Goal: Check status: Check status

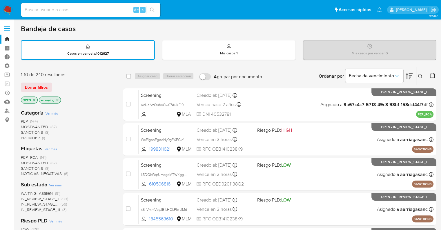
click at [53, 83] on div "Borrar filtros" at bounding box center [67, 86] width 93 height 9
click at [54, 84] on div "Borrar filtros" at bounding box center [67, 86] width 93 height 9
click at [102, 221] on div "Riesgo PLD Ver más LOW (126) MID (63) HIGH (35)" at bounding box center [67, 230] width 93 height 26
click at [55, 84] on div "Borrar filtros" at bounding box center [67, 86] width 93 height 9
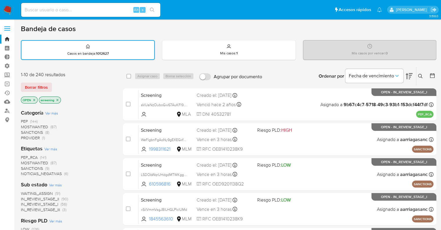
click at [55, 83] on div "Borrar filtros" at bounding box center [67, 86] width 93 height 9
click at [56, 83] on div "Borrar filtros" at bounding box center [67, 86] width 93 height 9
click at [53, 83] on div "Borrar filtros" at bounding box center [67, 86] width 93 height 9
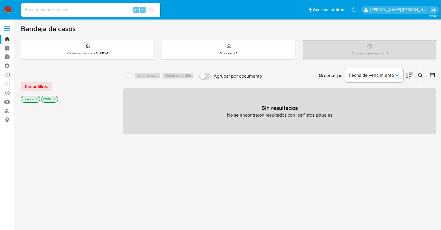
click at [66, 12] on input at bounding box center [90, 10] width 139 height 8
type input "1841752250"
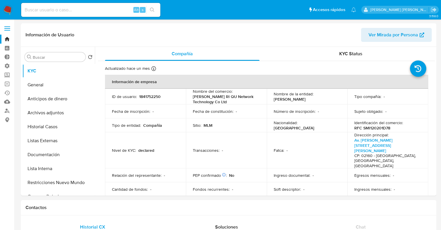
select select "10"
click at [75, 8] on input at bounding box center [90, 10] width 139 height 8
type input "695133180"
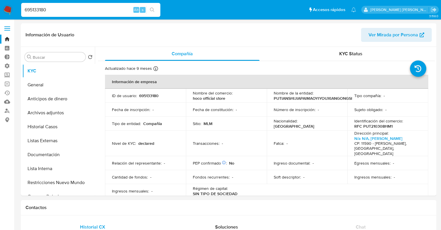
select select "10"
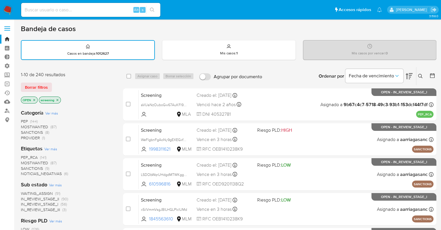
click at [56, 83] on div "Borrar filtros" at bounding box center [67, 86] width 93 height 9
click at [57, 83] on div "Borrar filtros" at bounding box center [67, 86] width 93 height 9
click at [24, 166] on span "SANCTIONS" at bounding box center [32, 168] width 22 height 6
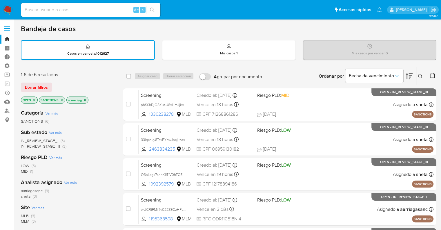
click at [62, 100] on icon "close-filter" at bounding box center [61, 99] width 3 height 3
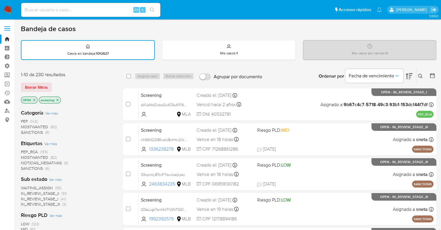
click at [61, 87] on div "Borrar filtros" at bounding box center [67, 86] width 93 height 9
click at [28, 155] on span "MOSTWANTED" at bounding box center [34, 157] width 27 height 6
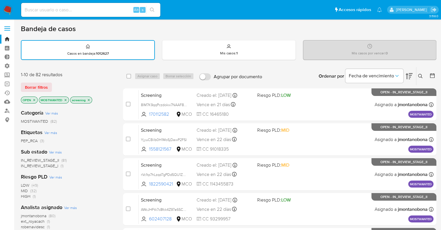
click at [22, 219] on span "ext_royacach" at bounding box center [33, 221] width 24 height 6
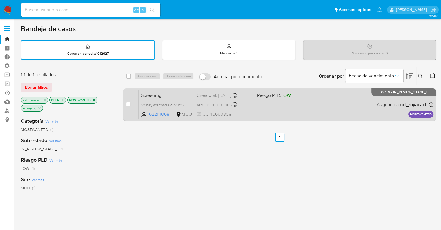
click at [171, 95] on span "Screening" at bounding box center [166, 95] width 51 height 8
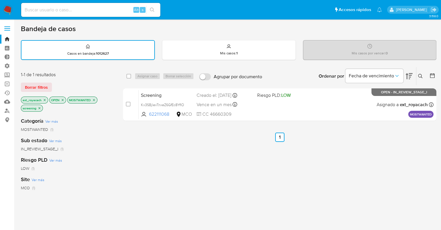
click at [44, 99] on icon "close-filter" at bounding box center [45, 100] width 2 height 2
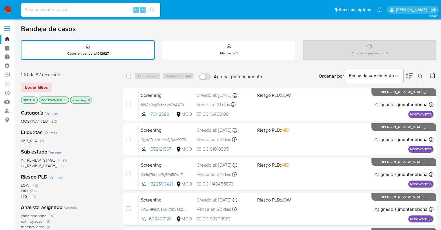
click at [66, 99] on icon "close-filter" at bounding box center [65, 99] width 3 height 3
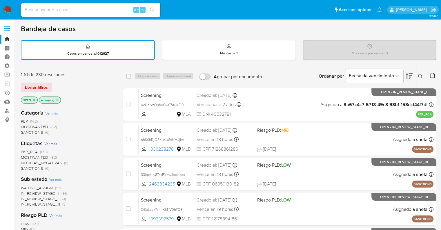
click at [24, 151] on span "PEP_RCA" at bounding box center [29, 152] width 17 height 6
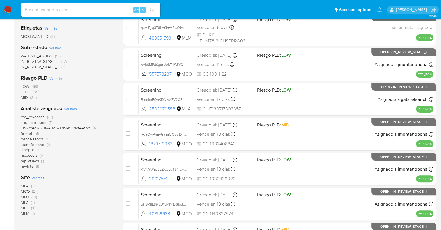
scroll to position [112, 0]
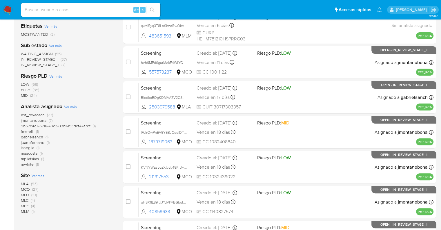
click at [24, 210] on span "MLM" at bounding box center [25, 211] width 8 height 6
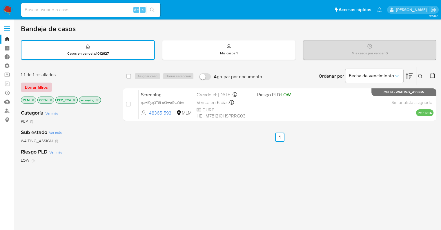
click at [50, 83] on button "Borrar filtros" at bounding box center [36, 86] width 31 height 9
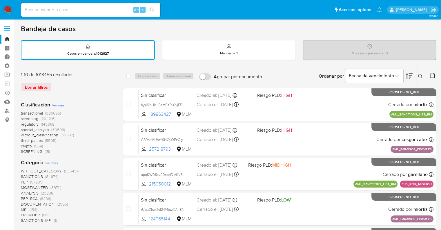
click at [22, 122] on span "regulatory" at bounding box center [30, 124] width 18 height 6
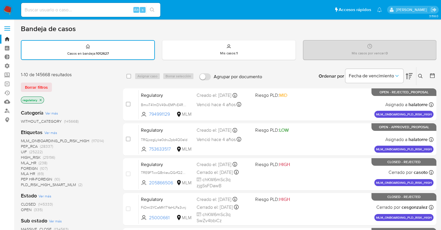
click at [22, 207] on span "OPEN" at bounding box center [26, 209] width 11 height 6
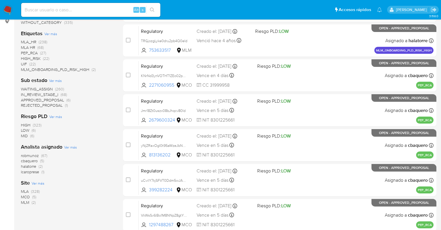
scroll to position [98, 0]
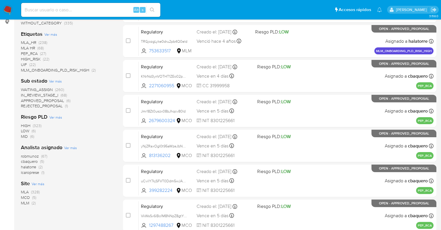
click at [24, 195] on span "MCO" at bounding box center [25, 197] width 9 height 6
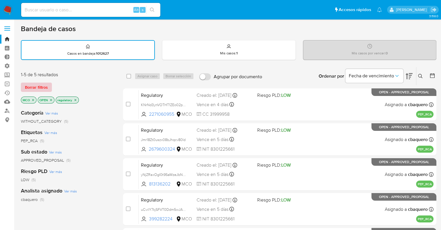
click at [49, 87] on button "Borrar filtros" at bounding box center [36, 86] width 31 height 9
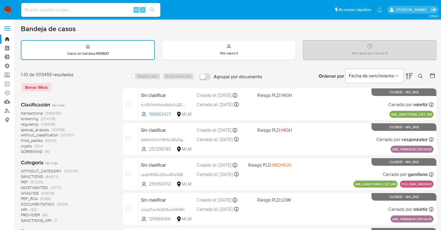
click at [23, 117] on span "screening" at bounding box center [29, 118] width 17 height 6
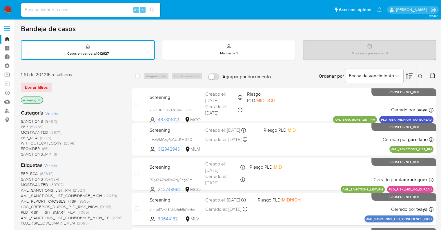
scroll to position [201, 0]
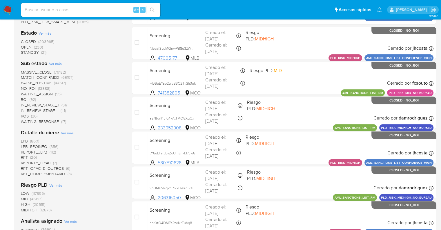
click at [24, 46] on span "OPEN" at bounding box center [26, 47] width 11 height 6
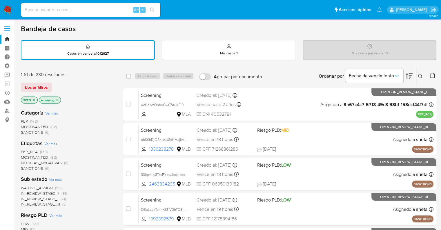
click at [56, 86] on div "Borrar filtros" at bounding box center [67, 86] width 93 height 9
click at [55, 84] on div "Borrar filtros" at bounding box center [67, 86] width 93 height 9
click at [53, 84] on div "Borrar filtros" at bounding box center [67, 86] width 93 height 9
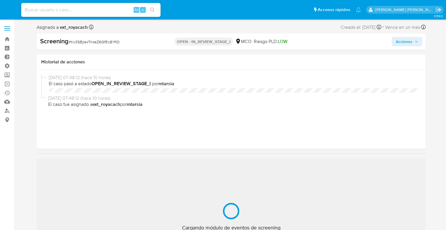
select select "10"
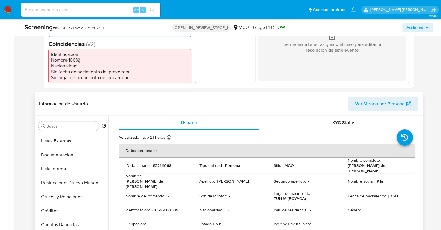
scroll to position [70, 0]
click at [93, 174] on button "Restricciones Nuevo Mundo" at bounding box center [70, 181] width 68 height 14
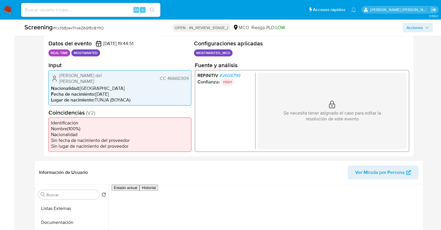
scroll to position [104, 0]
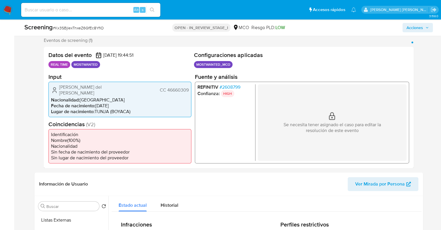
click at [100, 28] on span "# Kx3SBjlexTnxeZ6GfEc8YfIO" at bounding box center [78, 28] width 51 height 6
copy span "Kx3SBjlexTnxeZ6GfEc8YfIO"
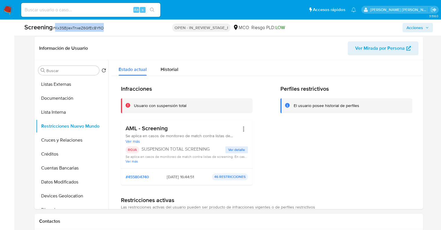
scroll to position [243, 0]
